Goal: Information Seeking & Learning: Learn about a topic

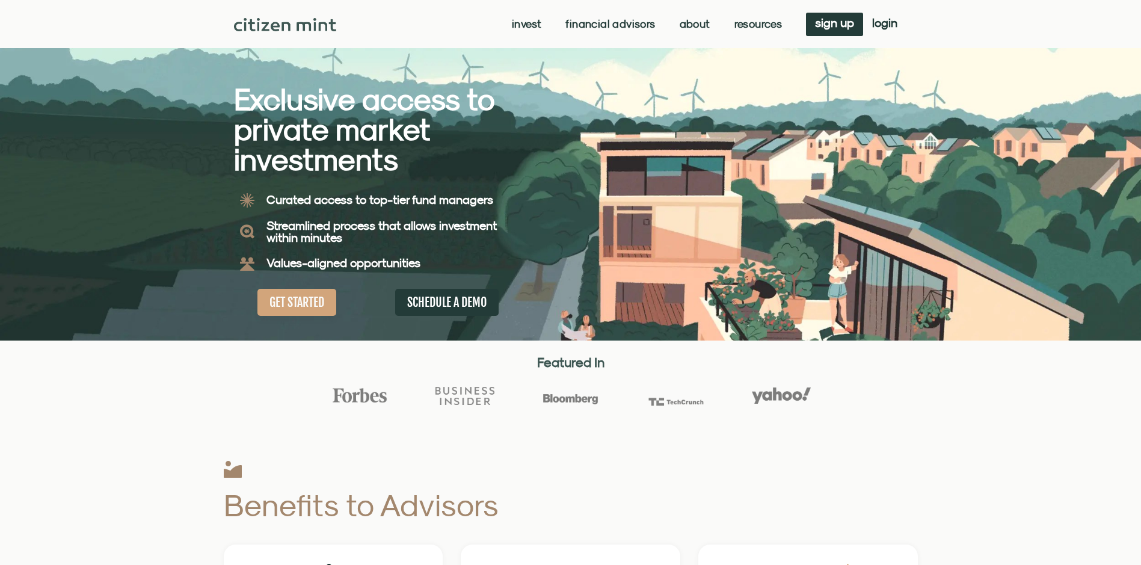
click at [695, 20] on link "About" at bounding box center [695, 24] width 31 height 12
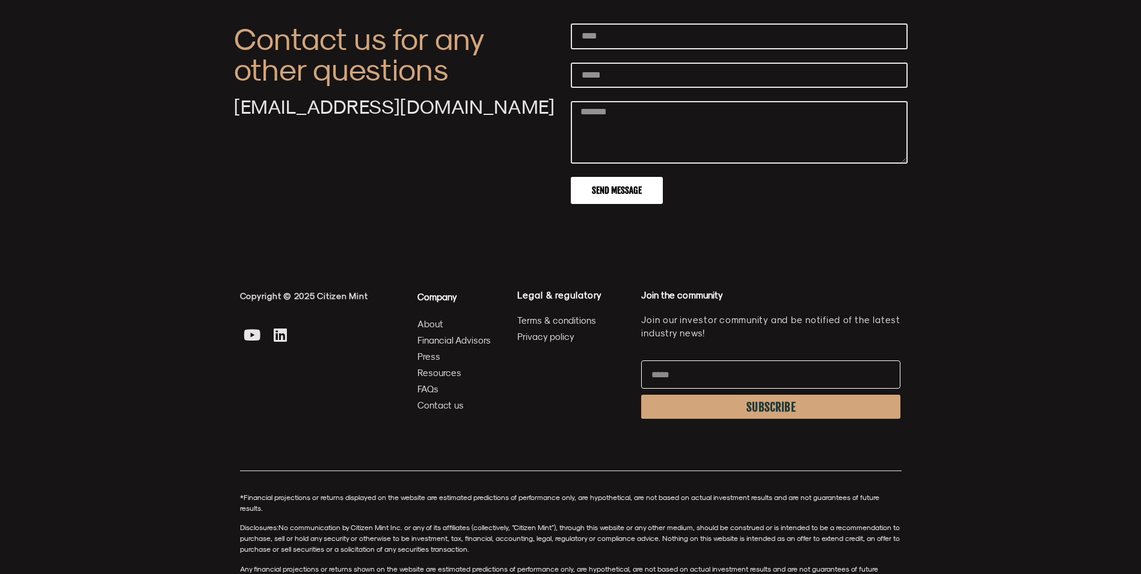
scroll to position [4270, 0]
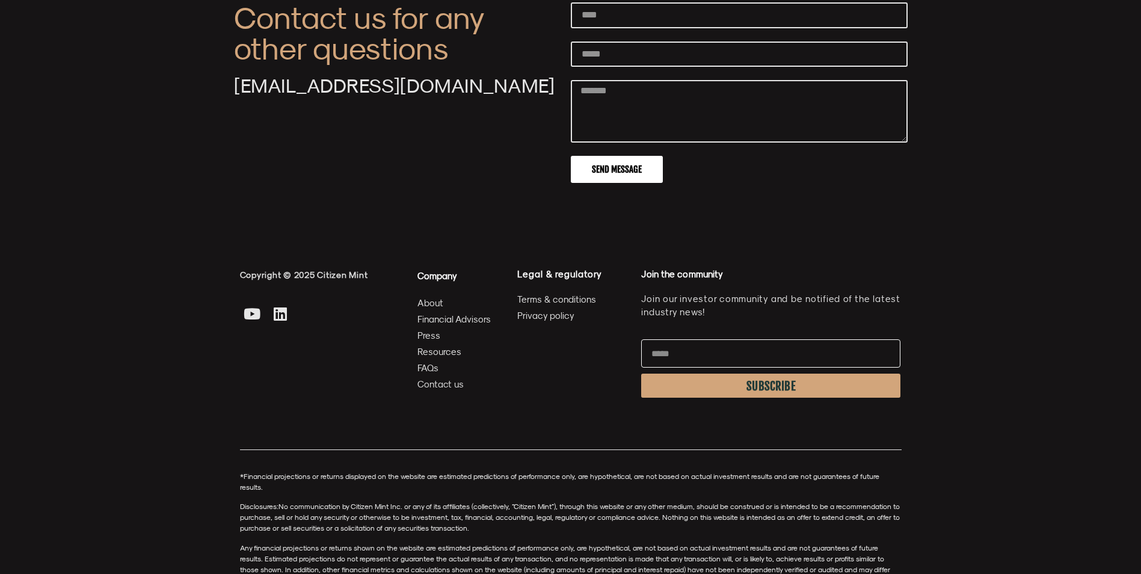
click at [431, 310] on span "About" at bounding box center [430, 302] width 26 height 15
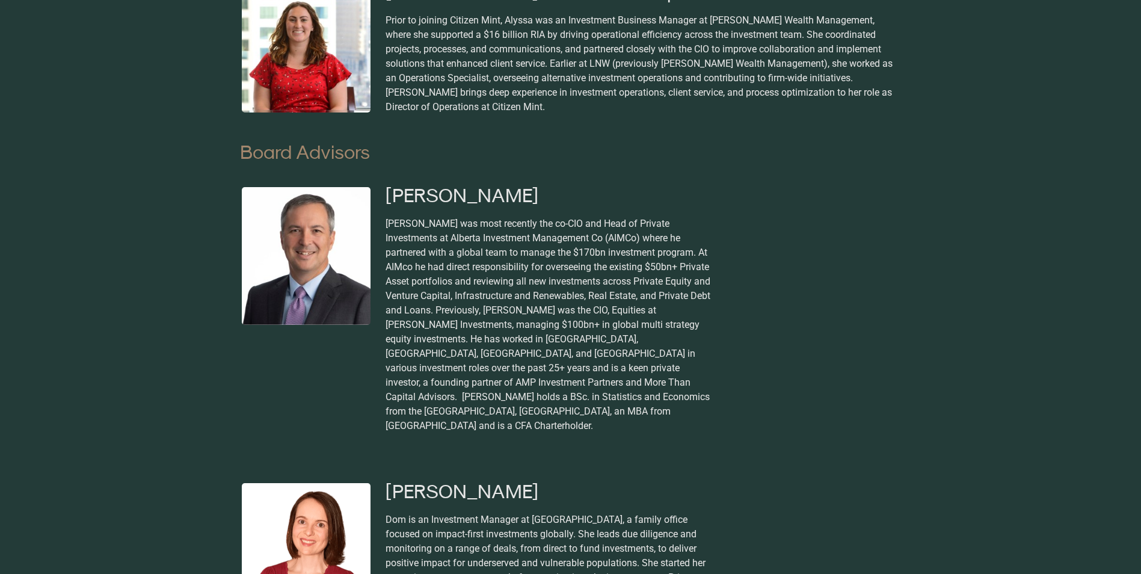
scroll to position [4421, 0]
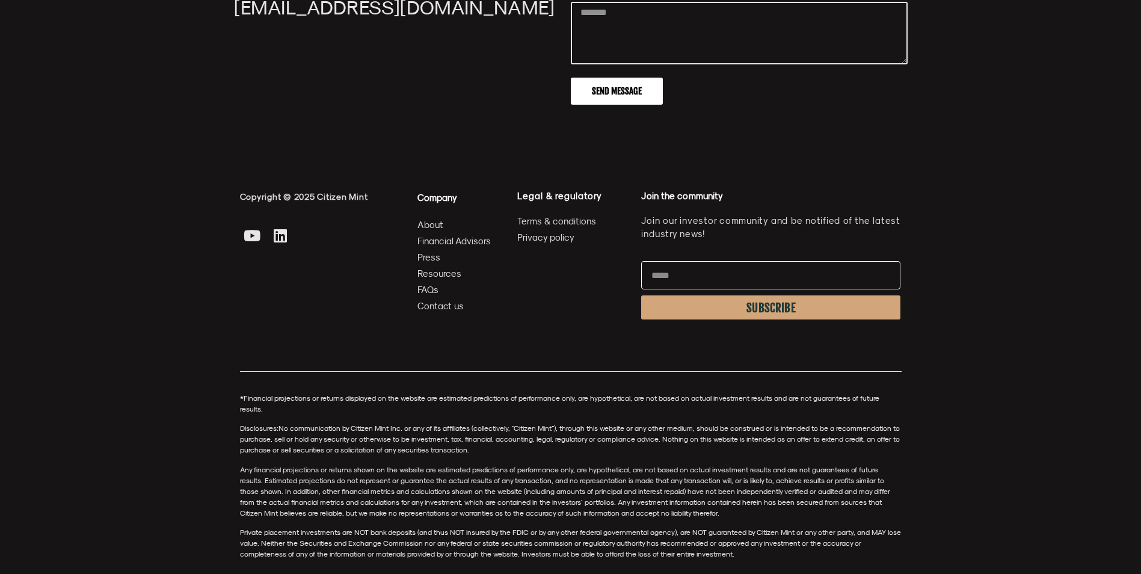
drag, startPoint x: 558, startPoint y: 304, endPoint x: 621, endPoint y: 604, distance: 307.1
click at [453, 313] on span "Contact us" at bounding box center [440, 305] width 46 height 15
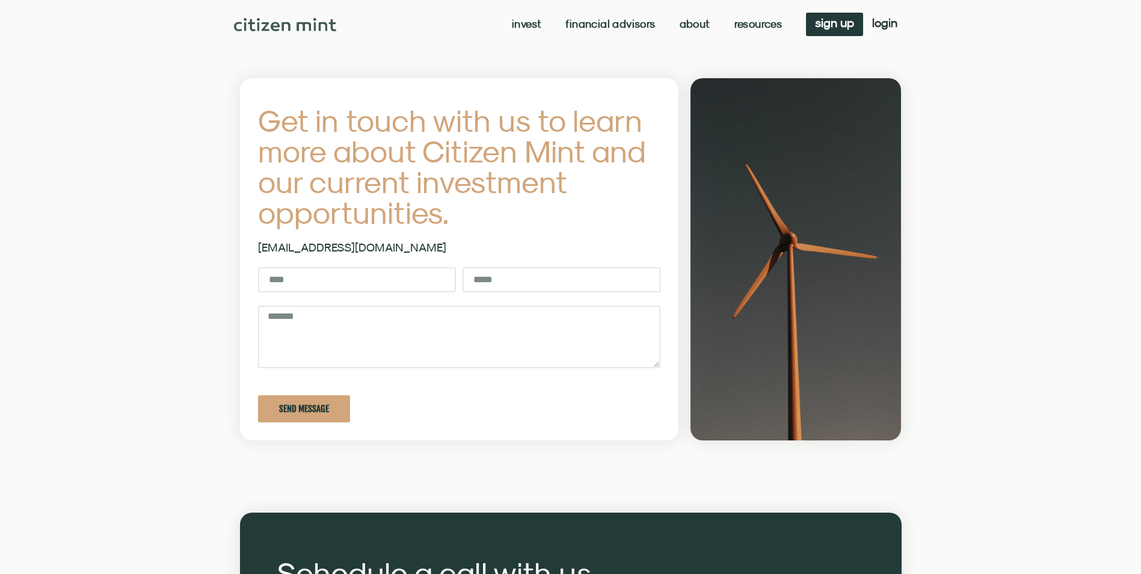
click at [680, 18] on link "About" at bounding box center [695, 24] width 31 height 12
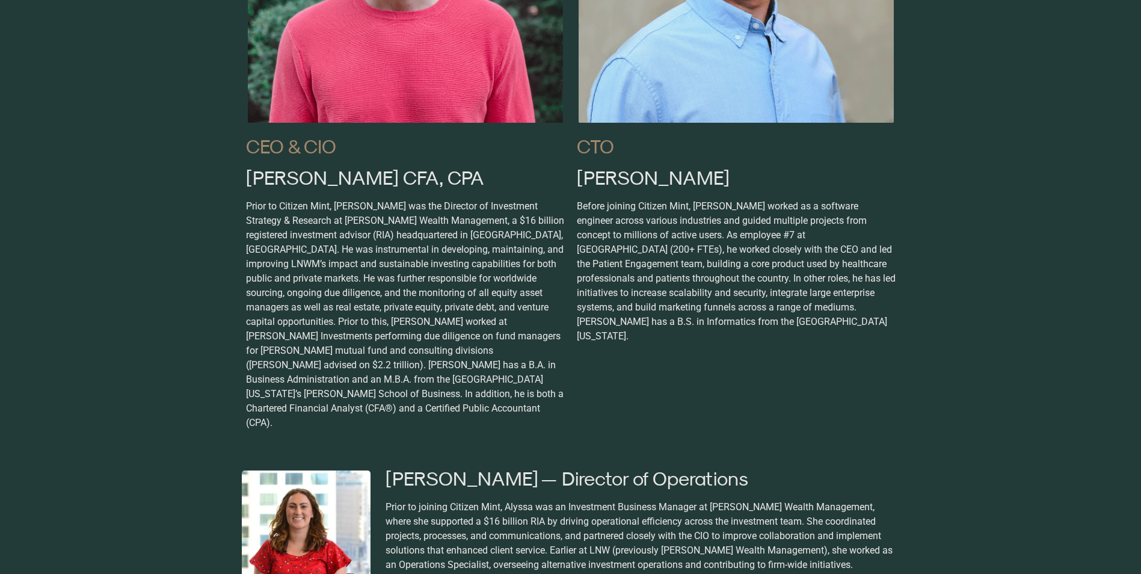
scroll to position [1022, 0]
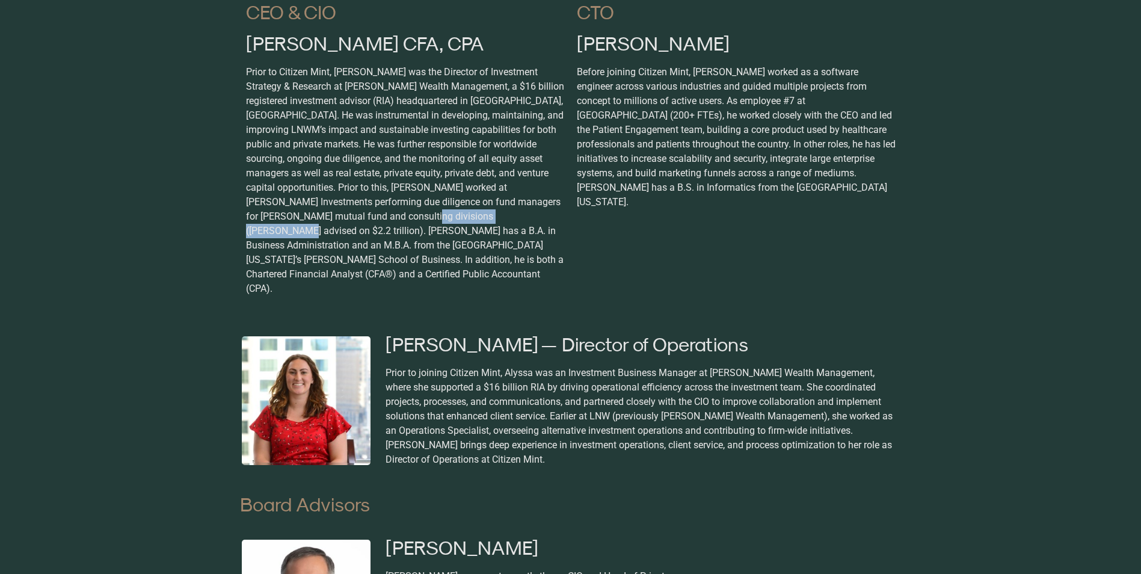
drag, startPoint x: 375, startPoint y: 379, endPoint x: 490, endPoint y: 385, distance: 115.0
click at [490, 296] on p "Prior to Citizen Mint, [PERSON_NAME] was the Director of Investment Strategy & …" at bounding box center [405, 180] width 319 height 231
drag, startPoint x: 490, startPoint y: 385, endPoint x: 303, endPoint y: 403, distance: 187.3
click at [309, 296] on p "Prior to Citizen Mint, [PERSON_NAME] was the Director of Investment Strategy & …" at bounding box center [405, 180] width 319 height 231
